Goal: Ask a question: Seek information or help from site administrators or community

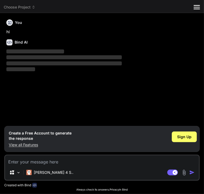
type textarea "x"
click at [186, 138] on span "Sign Up" at bounding box center [184, 136] width 14 height 5
click at [36, 159] on textarea at bounding box center [102, 161] width 194 height 10
paste textarea "give this prompt in a well organized way it should be like as if it was really …"
type textarea "give this prompt in a well organized way it should be like as if it was really …"
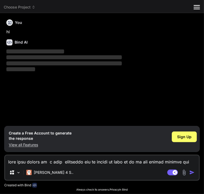
type textarea "x"
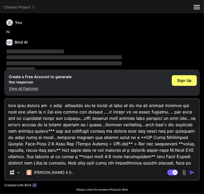
scroll to position [230, 0]
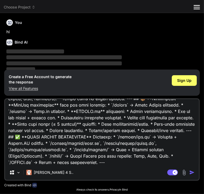
type textarea "give this prompt in a well organized way it should be like as if it was really …"
click at [190, 170] on img "button" at bounding box center [191, 172] width 5 height 5
click at [187, 78] on span "Sign Up" at bounding box center [184, 80] width 14 height 5
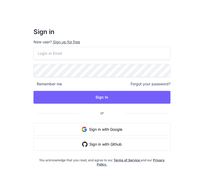
click at [99, 128] on button "Sign in with Google" at bounding box center [102, 129] width 137 height 13
click at [97, 126] on button "Sign in with Google" at bounding box center [102, 129] width 137 height 13
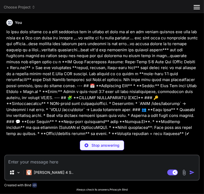
click at [52, 163] on textarea at bounding box center [102, 161] width 194 height 10
type textarea "x"
paste textarea "Lorem: Ipsu-Dolo 9:0 Sita Consectetur (Adipi Elitse + Doei.te) 📌 Incidid Utlabo…"
type textarea "Lorem: Ipsu-Dolo 9:0 Sita Consectetur (Adipi Elitse + Doei.te) 📌 Incidid Utlabo…"
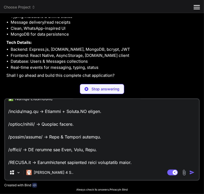
scroll to position [404, 0]
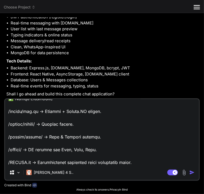
type textarea "x"
type textarea "Lorem: Ipsu-Dolo 9:0 Sita Consectetur (Adipi Elitse + Doei.te) 📌 Incidid Utlabo…"
click at [194, 173] on img "button" at bounding box center [191, 172] width 5 height 5
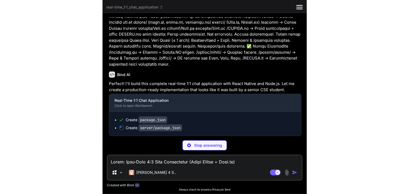
scroll to position [692, 0]
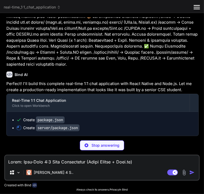
type textarea "x"
type textarea "0.1" } }"
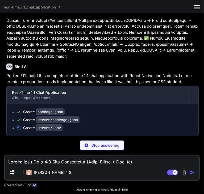
type textarea "x"
type textarea "}, "devDependencies": { "nodemon": "^3.0.1" } }"
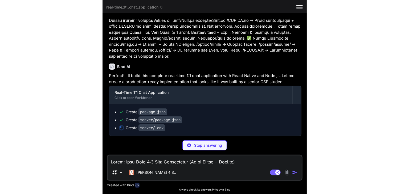
scroll to position [627, 0]
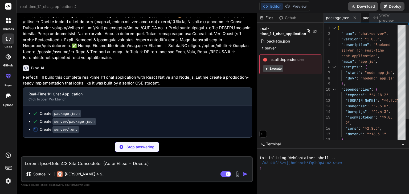
type textarea "x"
type textarea "PORT=3000 MONGODB_URI=mongodb://localhost:27017/chatapp JWT_SECRET=your_super_s…"
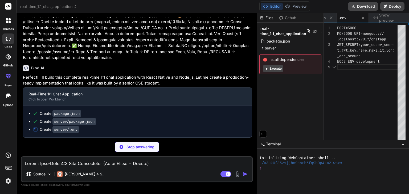
scroll to position [635, 0]
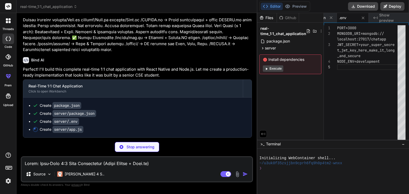
type textarea "x"
type textarea "`); });"
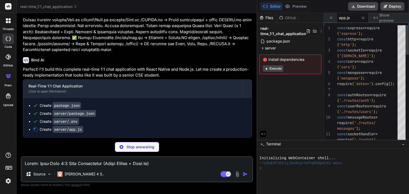
scroll to position [643, 0]
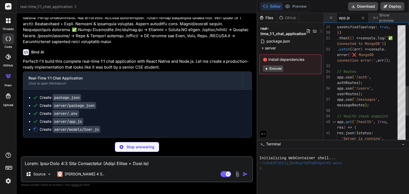
type textarea "x"
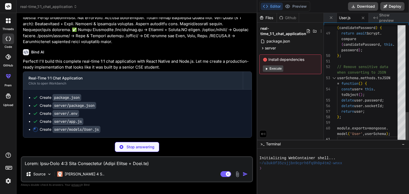
scroll to position [651, 0]
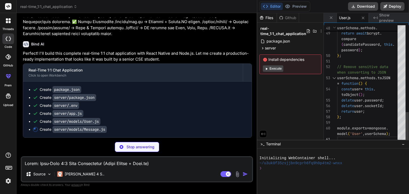
type textarea "x"
type textarea "1, timestamp: -1 }); module.exports = mongoose.model('Message', messageSchema);"
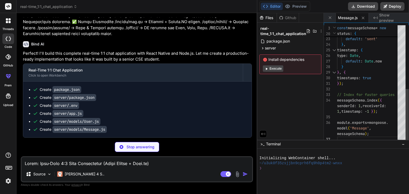
scroll to position [656, 0]
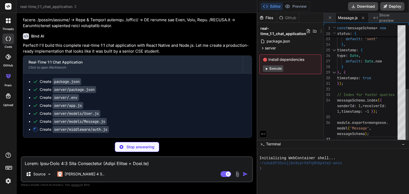
type textarea "x"
type textarea "res.status(500).json({ error: 'Server error during authentication' }); } }; mod…"
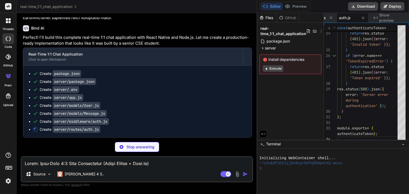
scroll to position [667, 0]
click at [204, 49] on span "server" at bounding box center [270, 47] width 11 height 5
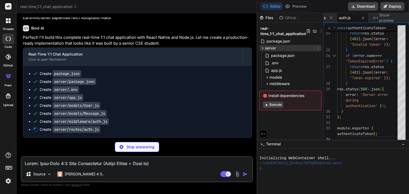
click at [204, 49] on span "server" at bounding box center [270, 47] width 11 height 5
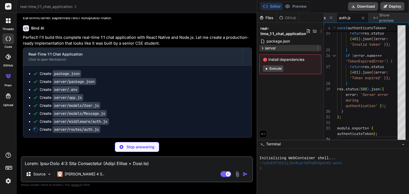
type textarea "x"
type textarea "module.exports = router;"
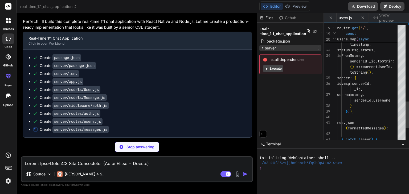
scroll to position [0, 288]
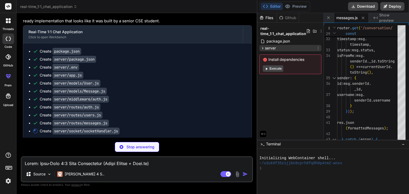
type textarea "x"
type textarea "}); }; module.exports = socketHandler;"
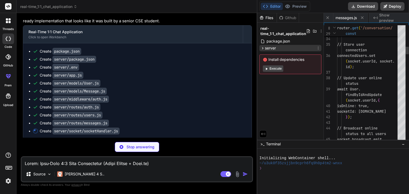
scroll to position [0, 331]
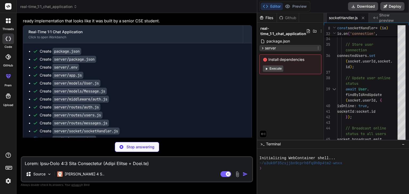
type textarea "x"
type textarea ""devDependencies": { "@babel/core": "^7.20.0" }, "private": true }"
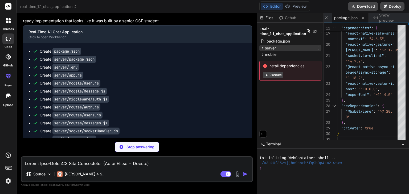
type textarea "x"
type textarea "<SocketProvider> <AppNavigator /> </SocketProvider> </AuthProvider> ); }"
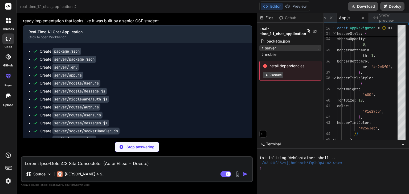
type textarea "x"
type textarea "value={value}> {children} </AuthContext.Provider> ); };"
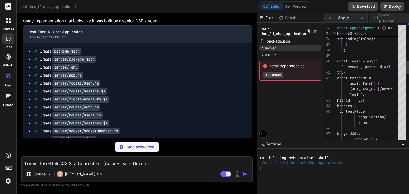
scroll to position [0, 438]
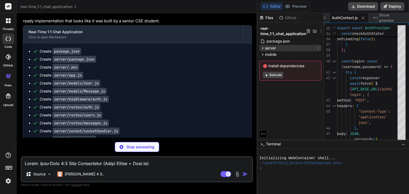
type textarea "x"
type textarea "return ( <SocketContext.Provider value={value}> {children} </SocketContext.Prov…"
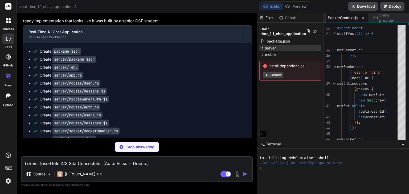
type textarea "x"
type textarea "// You can find it by running 'ipconfig' (Windows) or 'ifconfig' (Mac/Linux)"
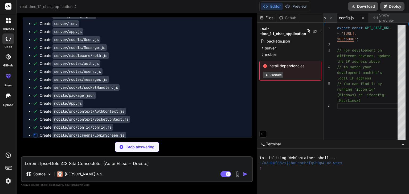
scroll to position [738, 0]
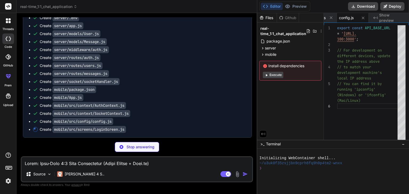
type textarea "x"
type textarea "export default LoginScreen;"
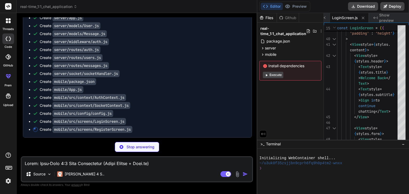
type textarea "x"
type textarea "export default RegisterScreen;"
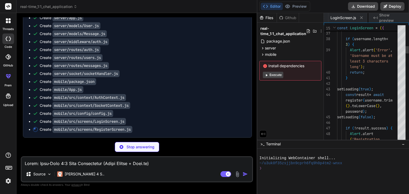
scroll to position [0, 597]
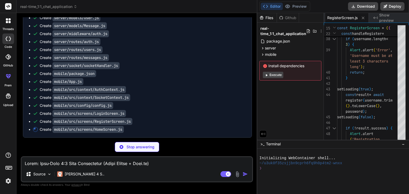
type textarea "x"
type textarea "export default HomeScreen;"
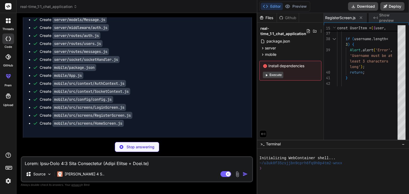
type textarea "x"
type textarea "export default ChatScreen;"
type textarea "x"
type textarea "const { getDefaultConfig } = require('expo/metro-config'); const config = getDe…"
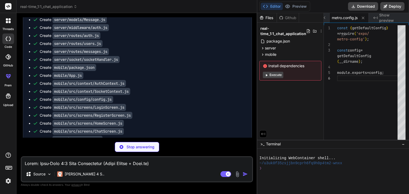
scroll to position [778, 0]
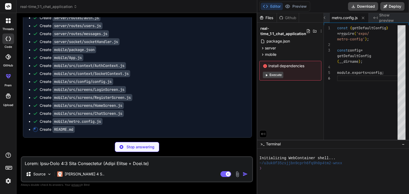
type textarea "x"
type textarea "educational project showcasing real-time chat application development. For prod…"
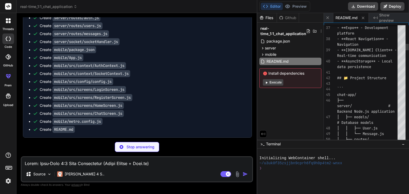
type textarea "x"
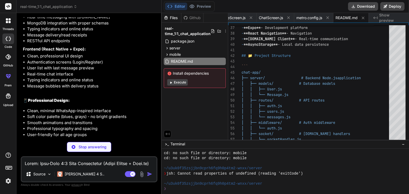
scroll to position [1308, 0]
type textarea "x"
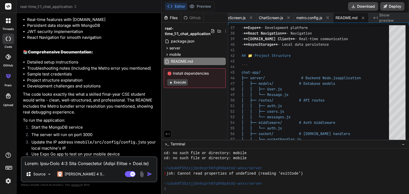
scroll to position [1494, 0]
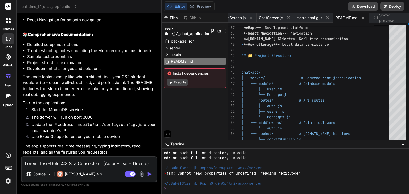
click at [79, 162] on textarea at bounding box center [89, 162] width 135 height 10
type textarea "h"
type textarea "x"
type textarea "ho"
type textarea "x"
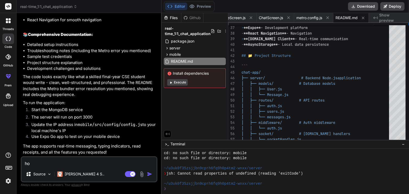
type textarea "how"
type textarea "x"
type textarea "how"
type textarea "x"
type textarea "how t"
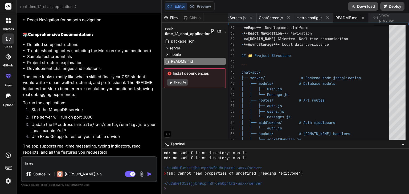
type textarea "x"
type textarea "how to"
type textarea "x"
type textarea "how to"
type textarea "x"
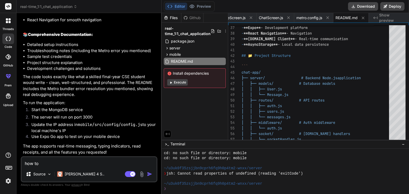
type textarea "how to r"
type textarea "x"
type textarea "how to ru"
type textarea "x"
type textarea "how to run"
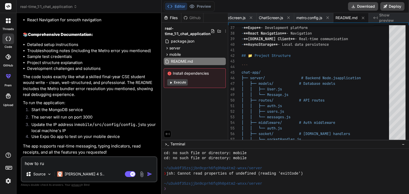
type textarea "x"
type textarea "how to run"
type textarea "x"
type textarea "how to run a"
type textarea "x"
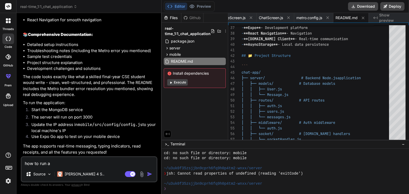
type textarea "how to run an"
type textarea "x"
type textarea "how to run and"
type textarea "x"
type textarea "how to run and"
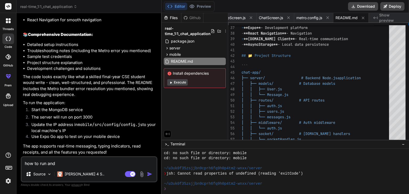
type textarea "x"
type textarea "how to run and e"
type textarea "x"
type textarea "how to run and ex"
type textarea "x"
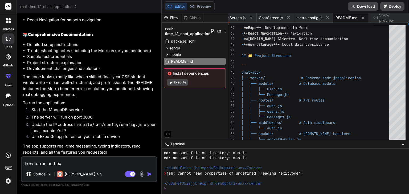
type textarea "how to run and exe"
type textarea "x"
type textarea "how to run and exec"
type textarea "x"
type textarea "how to run and execu"
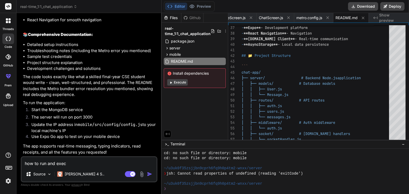
type textarea "x"
type textarea "how to run and execut"
type textarea "x"
type textarea "how to run and execute"
type textarea "x"
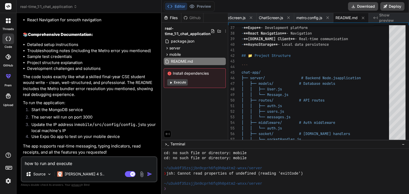
type textarea "how to run and execute"
type textarea "x"
type textarea "how to run and execute t"
type textarea "x"
type textarea "how to run and execute th"
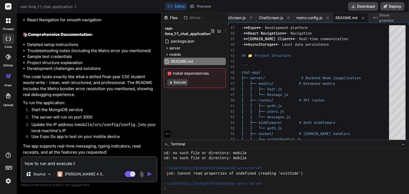
type textarea "x"
type textarea "how to run and execute thi"
type textarea "x"
type textarea "how to run and execute this"
type textarea "x"
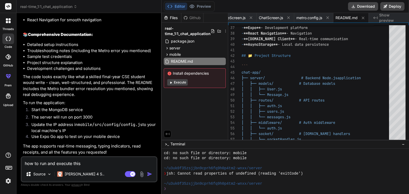
type textarea "how to run and execute this"
type textarea "x"
type textarea "how to run and execute this w"
type textarea "x"
type textarea "how to run and execute this wh"
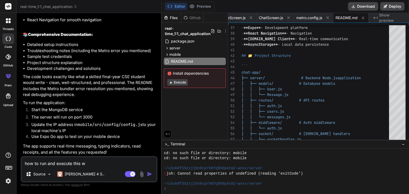
type textarea "x"
type textarea "how to run and execute this wha"
type textarea "x"
type textarea "how to run and execute this what"
type textarea "x"
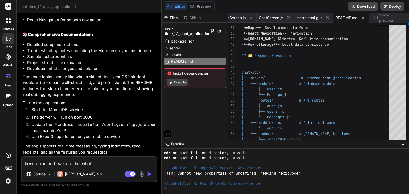
type textarea "how to run and execute this what"
type textarea "x"
type textarea "how to run and execute this what r"
type textarea "x"
type textarea "how to run and execute this what r"
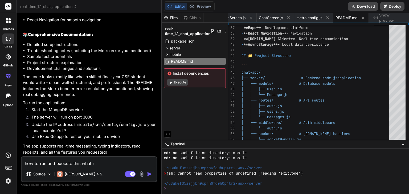
type textarea "x"
type textarea "how to run and execute this what r t"
type textarea "x"
type textarea "how to run and execute this what r th"
type textarea "x"
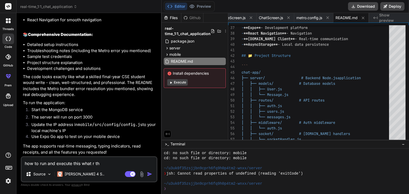
type textarea "how to run and execute this what r the"
type textarea "x"
type textarea "how to run and execute this what r the"
type textarea "x"
type textarea "how to run and execute this what r the n"
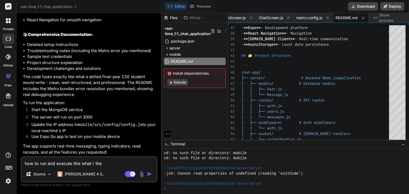
type textarea "x"
type textarea "how to run and execute this what r the ne"
type textarea "x"
type textarea "how to run and execute this what r the nee"
type textarea "x"
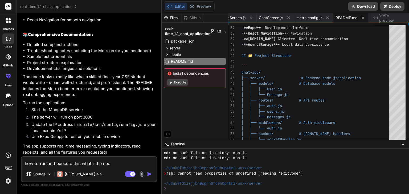
type textarea "how to run and execute this what r the need"
type textarea "x"
type textarea "how to run and execute this what r the neede"
type textarea "x"
type textarea "how to run and execute this what r the needed"
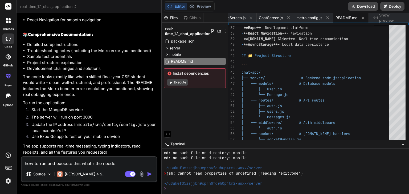
type textarea "x"
type textarea "how to run and execute this what r the needed"
type textarea "x"
type textarea "how to run and execute this what r the needed t"
type textarea "x"
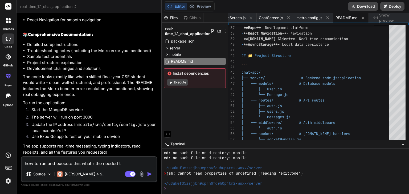
type textarea "how to run and execute this what r the needed to"
type textarea "x"
type textarea "how to run and execute this what r the needed to"
type textarea "x"
type textarea "how to run and execute this what r the needed to b"
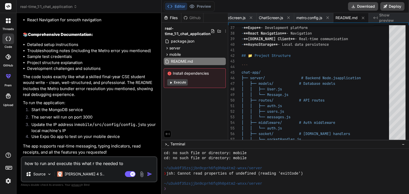
type textarea "x"
type textarea "how to run and execute this what r the needed to be"
type textarea "x"
type textarea "how to run and execute this what r the needed to be"
type textarea "x"
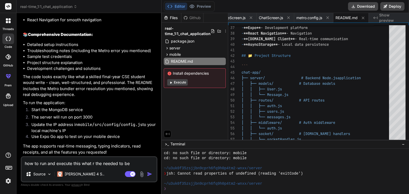
type textarea "how to run and execute this what r the needed to be i"
type textarea "x"
type textarea "how to run and execute this what r the needed to be in"
type textarea "x"
type textarea "how to run and execute this what r the needed to be ins"
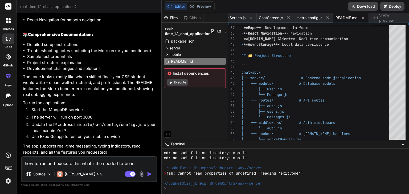
type textarea "x"
type textarea "how to run and execute this what r the needed to be inst"
type textarea "x"
type textarea "how to run and execute this what r the needed to be insta"
type textarea "x"
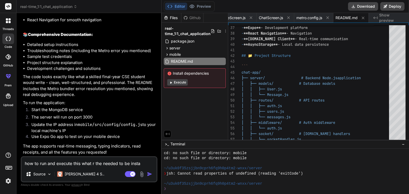
type textarea "how to run and execute this what r the needed to be instal"
type textarea "x"
type textarea "how to run and execute this what r the needed to be install"
type textarea "x"
type textarea "how to run and execute this what r the needed to be installe"
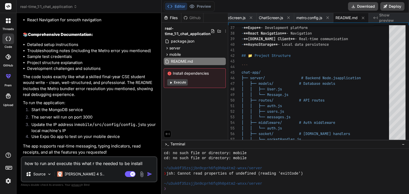
type textarea "x"
type textarea "how to run and execute this what r the needed to be installed"
type textarea "x"
type textarea "how to run and execute this what r theneeded to be installed"
type textarea "x"
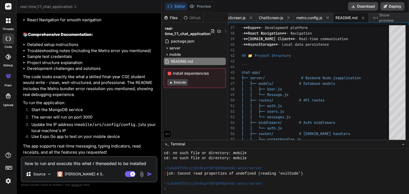
type textarea "how to run and execute this what r thneeded to be installed"
type textarea "x"
type textarea "how to run and execute this what r tneeded to be installed"
type textarea "x"
type textarea "how to run and execute this what r needed to be installed"
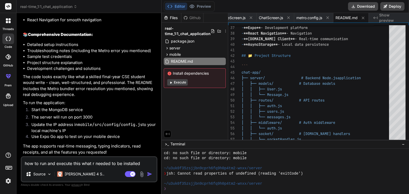
type textarea "x"
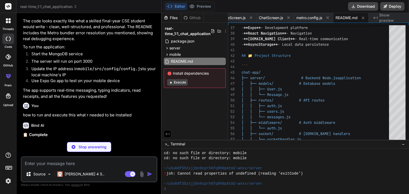
scroll to position [1549, 0]
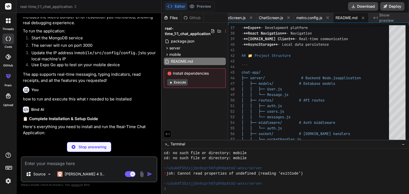
type textarea "x"
type textarea "security measures and optimizations would be recommended."
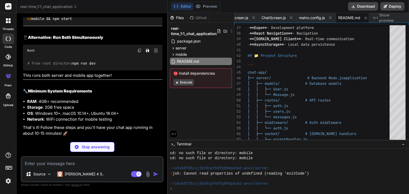
scroll to position [2888, 0]
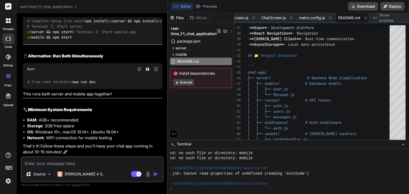
click at [185, 81] on button "Execute" at bounding box center [183, 82] width 20 height 6
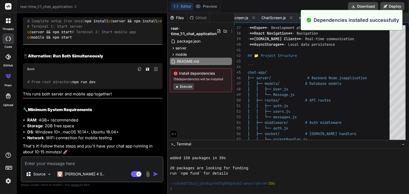
scroll to position [173, 0]
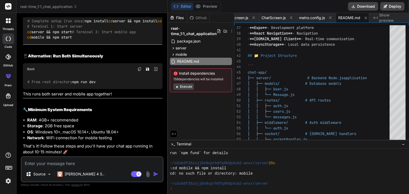
click at [188, 85] on button "Execute" at bounding box center [183, 87] width 20 height 6
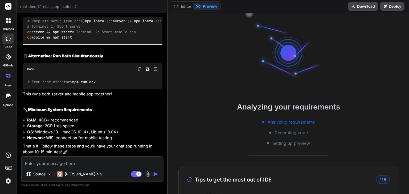
scroll to position [235, 0]
type textarea "x"
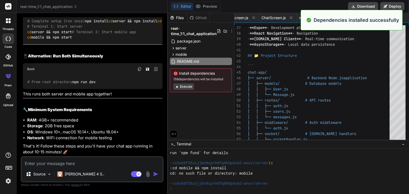
scroll to position [255, 0]
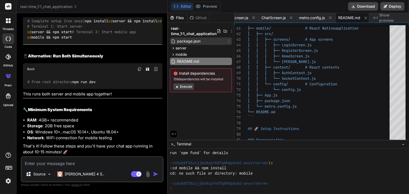
click at [177, 40] on span "package.json" at bounding box center [188, 41] width 24 height 6
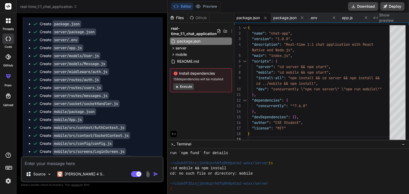
scroll to position [981, 0]
click at [65, 28] on code "package.json" at bounding box center [66, 24] width 29 height 7
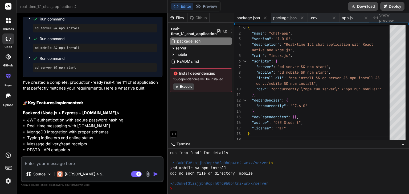
scroll to position [1161, 0]
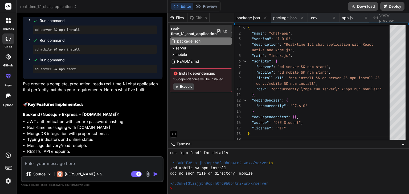
click at [204, 31] on icon at bounding box center [231, 31] width 4 height 4
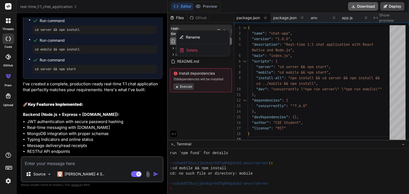
click at [204, 4] on button "Download" at bounding box center [363, 6] width 30 height 9
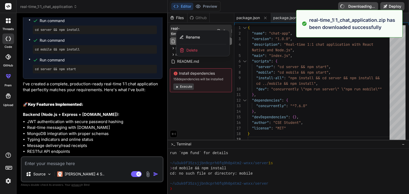
type textarea "x"
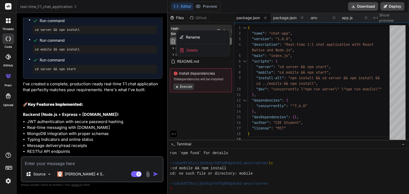
click at [204, 18] on div at bounding box center [288, 103] width 241 height 181
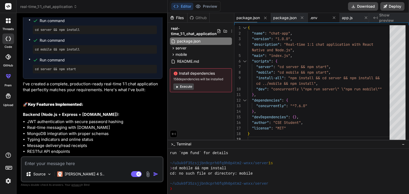
click at [204, 16] on div ".env" at bounding box center [319, 17] width 19 height 5
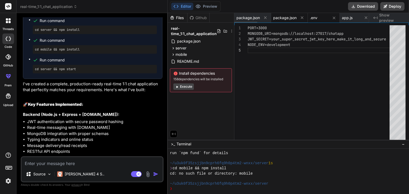
click at [204, 18] on span "package.json" at bounding box center [284, 17] width 23 height 5
type textarea "} }"
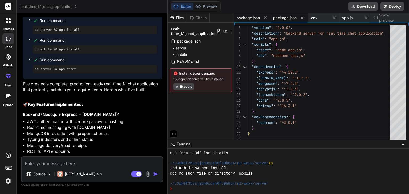
click at [204, 17] on span "package.json" at bounding box center [247, 17] width 23 height 5
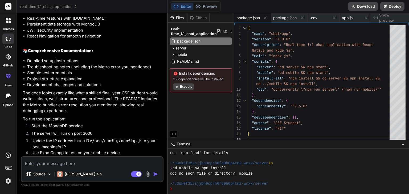
scroll to position [1427, 0]
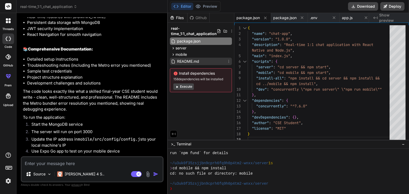
click at [202, 60] on div "README.md" at bounding box center [201, 61] width 62 height 7
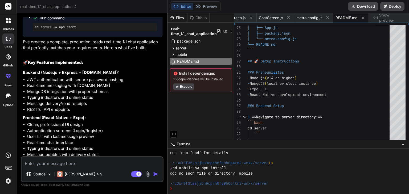
scroll to position [1151, 0]
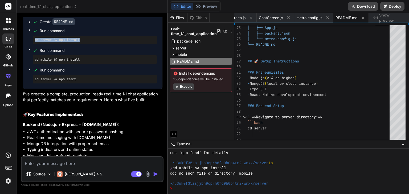
drag, startPoint x: 85, startPoint y: 55, endPoint x: 33, endPoint y: 52, distance: 51.7
click at [33, 44] on div "cd server && npm install" at bounding box center [95, 40] width 124 height 9
copy pre "cd server && npm install"
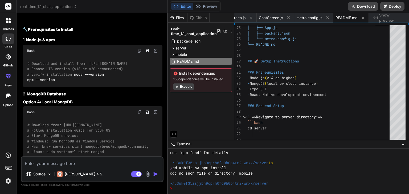
scroll to position [1634, 0]
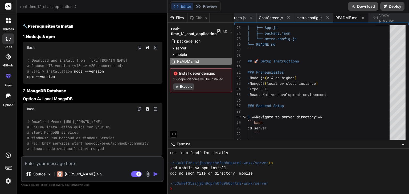
click at [139, 50] on img at bounding box center [139, 47] width 4 height 4
click at [140, 50] on img at bounding box center [139, 47] width 4 height 4
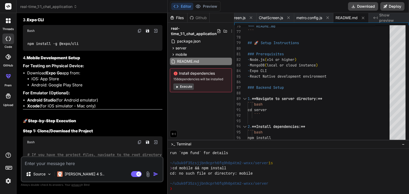
scroll to position [1817, 0]
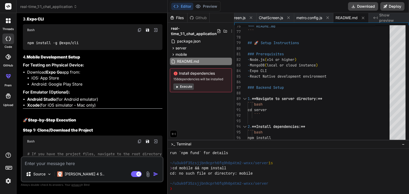
click at [141, 32] on img at bounding box center [139, 30] width 4 height 4
type textarea "### Backend Setup 1. **Navigate to server directory:** ```bash cd server ``` 2.…"
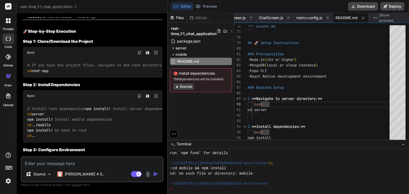
scroll to position [1906, 0]
click at [138, 55] on img at bounding box center [139, 53] width 4 height 4
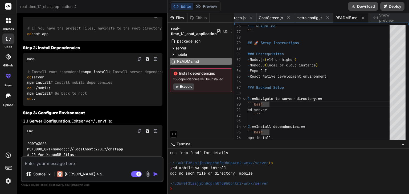
scroll to position [1943, 0]
drag, startPoint x: 57, startPoint y: 101, endPoint x: 27, endPoint y: 100, distance: 30.3
click at [27, 100] on div "# Install root dependencies npm install # Install server dependencies cd server…" at bounding box center [92, 85] width 139 height 41
copy code "npm install"
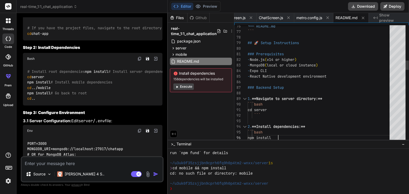
click at [111, 166] on textarea at bounding box center [92, 162] width 141 height 10
paste textarea "📌 Prompt: Debugging Support Request – Real-Time Chat App (React Native + Node.j…"
type textarea "📌 Prompt: Debugging Support Request – Real-Time Chat App (React Native + Node.j…"
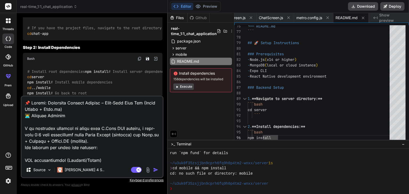
scroll to position [588, 0]
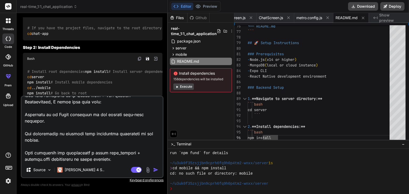
type textarea "x"
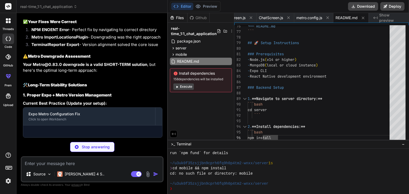
scroll to position [3331, 0]
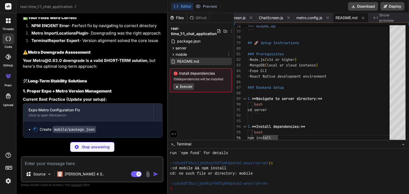
type textarea "x"
type textarea ""metro": "0.80.9" }, "resolutions": { "metro": "0.80.9" }, "private": true }"
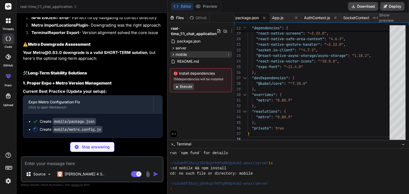
click at [197, 56] on div "mobile" at bounding box center [201, 54] width 62 height 6
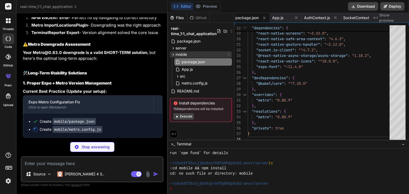
type textarea "x"
type textarea "minifierConfig: { keep_fnames: true, mangle: { keep_fnames: true, }, }, }; modu…"
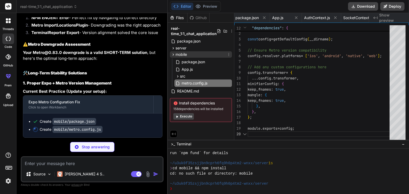
scroll to position [0, 625]
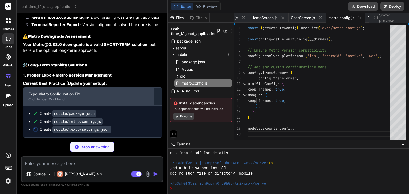
type textarea "x"
type textarea "{ "hostType": "lan", "lanType": "ip", "dev": true, "minify": false, "urlRandomn…"
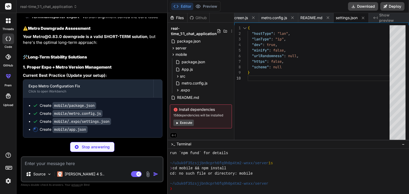
scroll to position [3355, 0]
type textarea "x"
type textarea ""extra": { "eas": { "projectId": "your-project-id" } } } }"
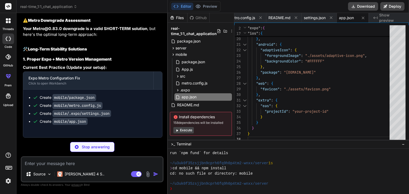
scroll to position [3363, 0]
type textarea "x"
type textarea "*.tmp *.temp"
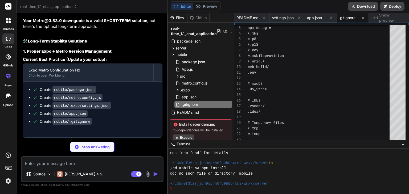
scroll to position [3371, 0]
type textarea "x"
type textarea "npm install echo "🔄 Clearing Expo and Metro cache..." npx expo install --fix np…"
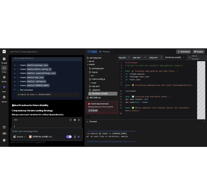
scroll to position [3304, 0]
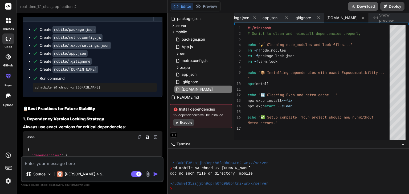
click at [204, 6] on button "Download" at bounding box center [363, 6] width 30 height 9
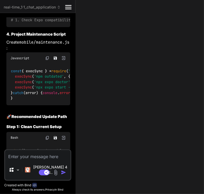
scroll to position [5519, 0]
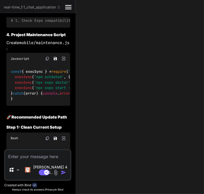
drag, startPoint x: 43, startPoint y: 91, endPoint x: 6, endPoint y: 93, distance: 37.0
copy code "npx expo doctor"
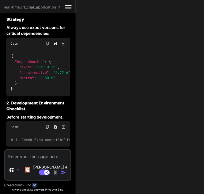
scroll to position [5350, 0]
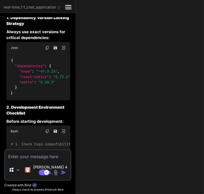
click at [26, 160] on textarea at bounding box center [37, 155] width 65 height 10
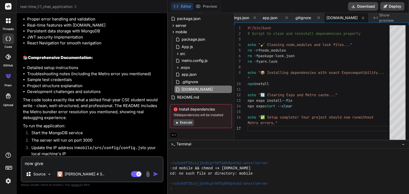
scroll to position [1418, 0]
drag, startPoint x: 81, startPoint y: 83, endPoint x: 28, endPoint y: 85, distance: 53.0
click at [28, 71] on li "Detailed setup instructions" at bounding box center [94, 68] width 135 height 6
copy li "Detailed setup instructions"
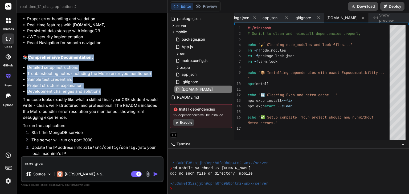
drag, startPoint x: 101, startPoint y: 109, endPoint x: 28, endPoint y: 74, distance: 80.4
copy div "📚 Comprehensive Documentation: Detailed setup instructions Troubleshooting note…"
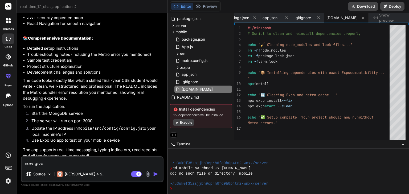
click at [83, 162] on textarea "now give" at bounding box center [92, 162] width 141 height 10
paste textarea "Comprehensive Documentation: Detailed setup instructions Troubleshooting notes …"
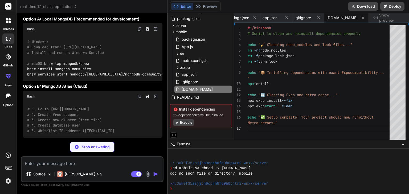
scroll to position [4592, 0]
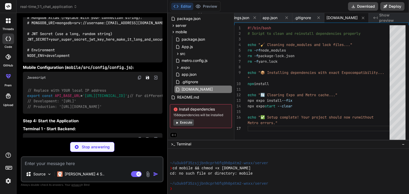
scroll to position [4824, 0]
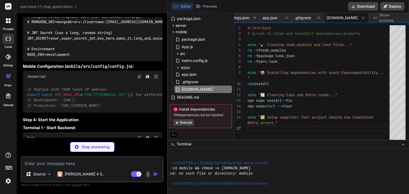
drag, startPoint x: 80, startPoint y: 105, endPoint x: 27, endPoint y: 106, distance: 52.9
copy code "npm install -g @expo/cli"
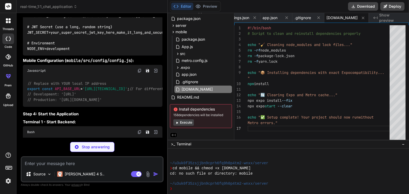
scroll to position [4831, 0]
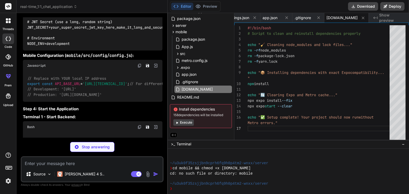
drag, startPoint x: 81, startPoint y: 93, endPoint x: 26, endPoint y: 97, distance: 55.2
copy code "npm install -g @expo/cli"
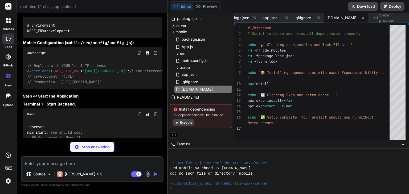
drag, startPoint x: 7, startPoint y: 129, endPoint x: 56, endPoint y: 98, distance: 57.3
click at [7, 129] on div "threads code GitHub prem Upload" at bounding box center [8, 97] width 16 height 194
drag, startPoint x: 59, startPoint y: 98, endPoint x: 24, endPoint y: 99, distance: 34.1
copy code "expo --version"
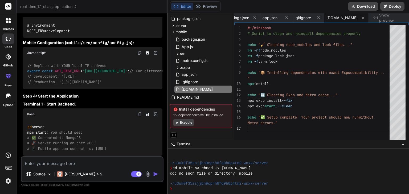
click at [17, 124] on div "Bind AI Web Search Created with Pixso. Code Generator You Bind AI 🔹 Project: Re…" at bounding box center [91, 103] width 151 height 181
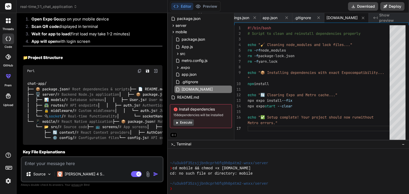
scroll to position [5051, 0]
click at [18, 122] on div "Bind AI Web Search Created with Pixso. Code Generator You Bind AI 🔹 Project: Re…" at bounding box center [91, 103] width 151 height 181
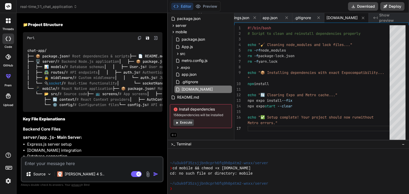
scroll to position [5083, 0]
drag, startPoint x: 53, startPoint y: 89, endPoint x: 25, endPoint y: 79, distance: 29.5
copy code "cd server npm install"
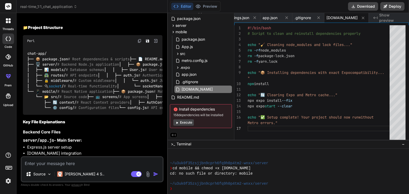
scroll to position [5081, 0]
drag, startPoint x: 51, startPoint y: 109, endPoint x: 27, endPoint y: 103, distance: 25.2
copy code "cd ../mobile npm install"
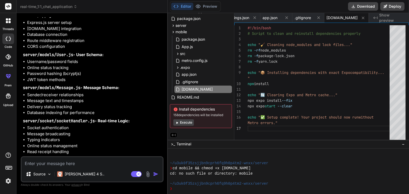
scroll to position [5207, 0]
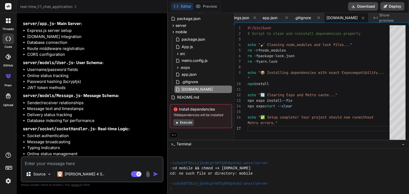
scroll to position [5193, 0]
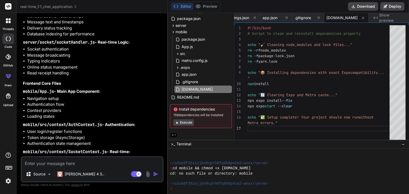
scroll to position [5285, 0]
click at [140, 14] on div "Bind AI Web Search Created with Pixso. Code Generator You Bind AI 🔹 Project: Re…" at bounding box center [91, 103] width 151 height 181
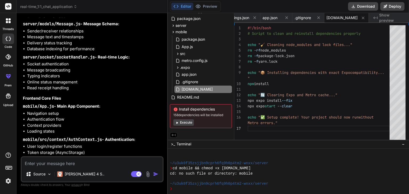
scroll to position [5270, 0]
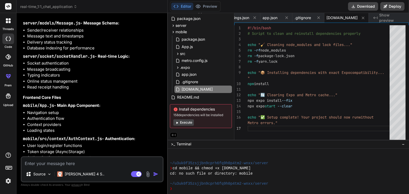
click at [204, 141] on div ">_ Terminal −" at bounding box center [288, 144] width 241 height 9
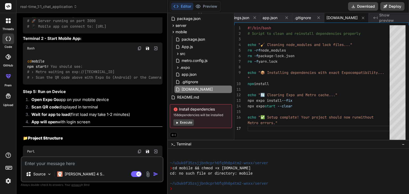
scroll to position [4970, 0]
click at [204, 174] on div "cd: no such file or directory: mobile" at bounding box center [285, 173] width 230 height 5
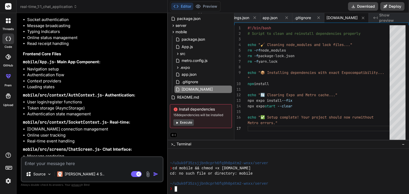
scroll to position [5315, 0]
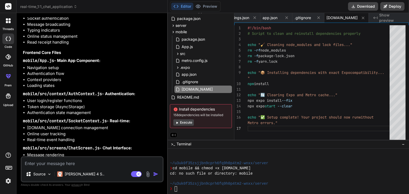
click at [204, 116] on div "#!/bin/bash # Script to clean and reinstall dependencies prope rly echo "🧹 Clea…" at bounding box center [319, 83] width 145 height 117
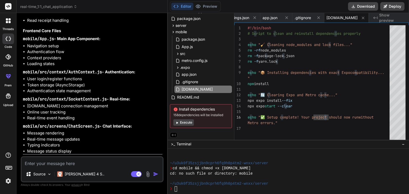
scroll to position [5336, 0]
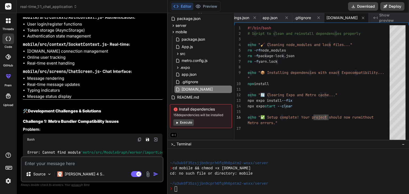
scroll to position [5393, 0]
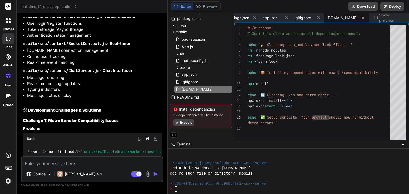
click at [101, 163] on textarea at bounding box center [92, 162] width 141 height 10
paste textarea "I’m getting this error when trying to start my Expo project. Could you help me …"
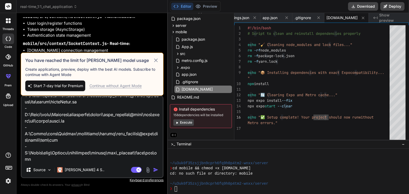
click at [156, 60] on icon at bounding box center [156, 60] width 6 height 6
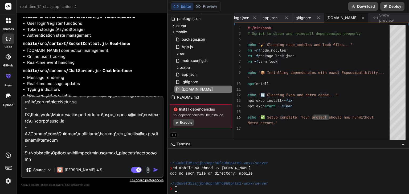
click at [110, 139] on textarea at bounding box center [92, 130] width 141 height 66
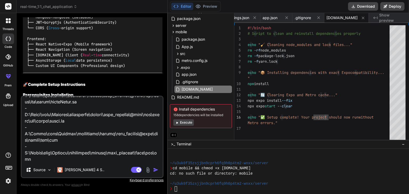
scroll to position [4246, 0]
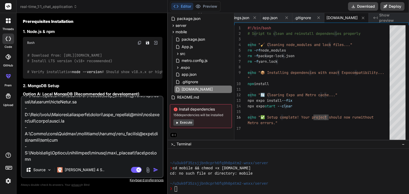
scroll to position [4321, 0]
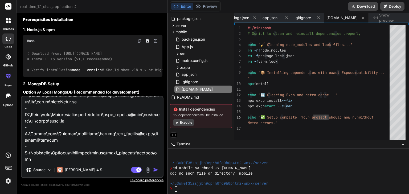
click at [82, 144] on textarea at bounding box center [92, 130] width 141 height 66
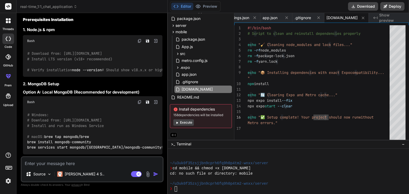
scroll to position [0, 0]
